Goal: Information Seeking & Learning: Find specific fact

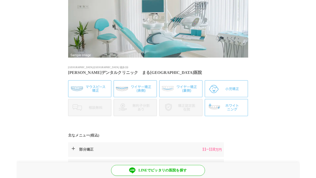
scroll to position [32, 0]
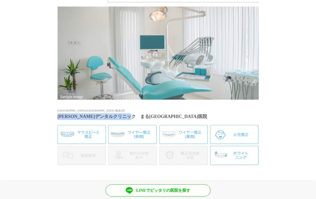
drag, startPoint x: 57, startPoint y: 112, endPoint x: 159, endPoint y: 110, distance: 102.1
click at [159, 113] on h1 "[PERSON_NAME]デンタルクリニック　まる[GEOGRAPHIC_DATA]医院" at bounding box center [158, 116] width 201 height 7
copy h1 "[PERSON_NAME]デンタルクリニック　まる[GEOGRAPHIC_DATA]医院"
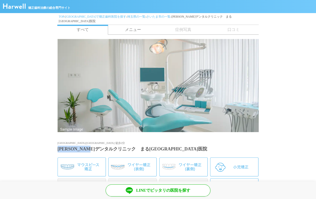
click at [107, 146] on h1 "[PERSON_NAME]デンタルクリニック　まる[GEOGRAPHIC_DATA]医院" at bounding box center [158, 149] width 201 height 7
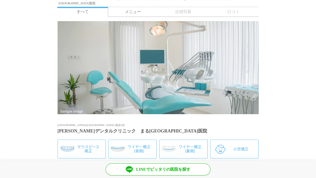
scroll to position [269, 0]
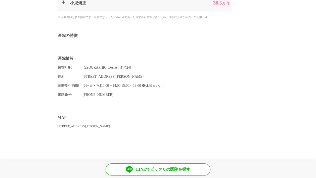
click at [299, 91] on section "医院情報 最寄り駅 南浦和駅 徒歩2分 住所 埼玉県さいたま市 南区南本町1-7-4 丸広南浦和店3F 診療受付時間 [月~日・祝]10:00～14:00,1…" at bounding box center [158, 78] width 316 height 54
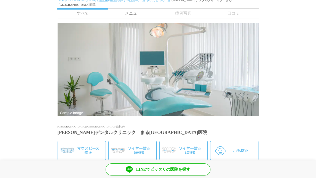
scroll to position [25, 0]
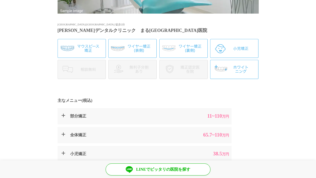
scroll to position [68, 0]
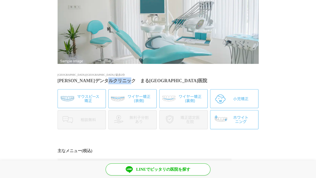
click at [154, 77] on h1 "[PERSON_NAME]デンタルクリニック　まる[GEOGRAPHIC_DATA]医院" at bounding box center [158, 80] width 201 height 7
copy h1 "南浦和医院"
click at [281, 62] on section at bounding box center [158, 18] width 316 height 99
click at [277, 60] on section at bounding box center [158, 18] width 316 height 99
click at [298, 15] on section at bounding box center [158, 18] width 316 height 99
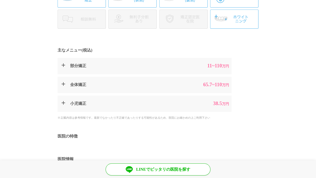
scroll to position [18, 0]
